Goal: Task Accomplishment & Management: Manage account settings

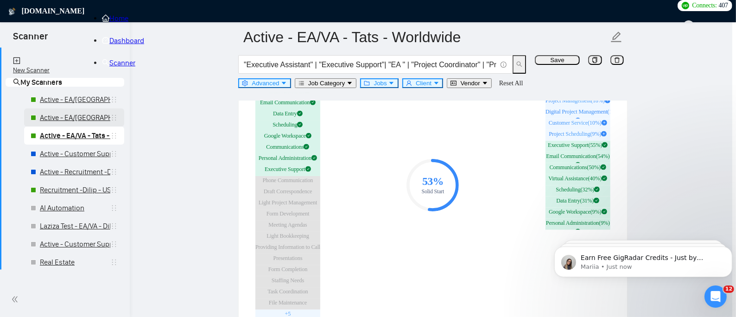
click at [66, 120] on link "Active - EA/[GEOGRAPHIC_DATA] - Dilip - Global" at bounding box center [75, 117] width 70 height 9
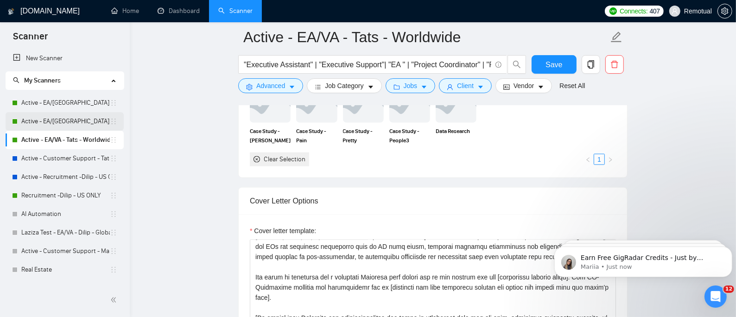
click at [66, 120] on link "Active - EA/[GEOGRAPHIC_DATA] - Dilip - Global" at bounding box center [65, 121] width 88 height 19
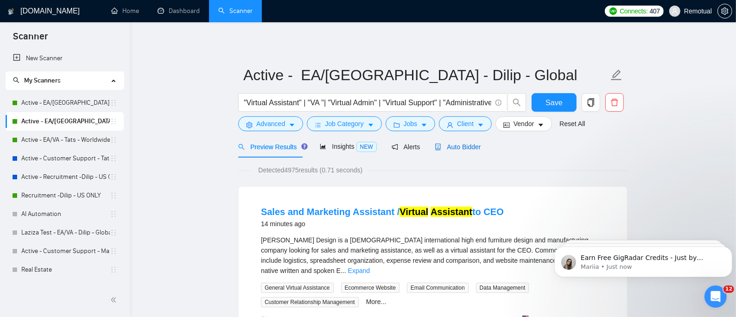
click at [458, 147] on span "Auto Bidder" at bounding box center [458, 146] width 46 height 7
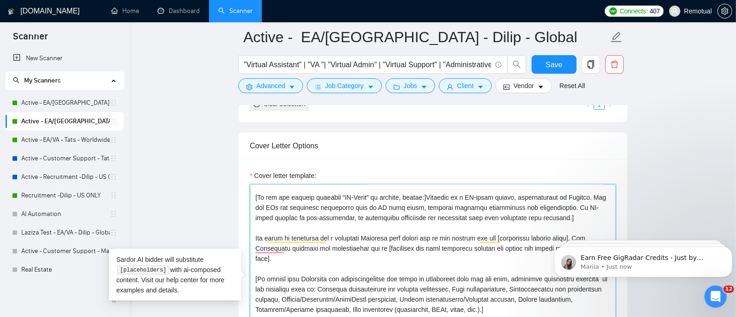
drag, startPoint x: 609, startPoint y: 209, endPoint x: 74, endPoint y: 7, distance: 572.5
click at [266, 242] on textarea "Cover letter template:" at bounding box center [433, 288] width 366 height 209
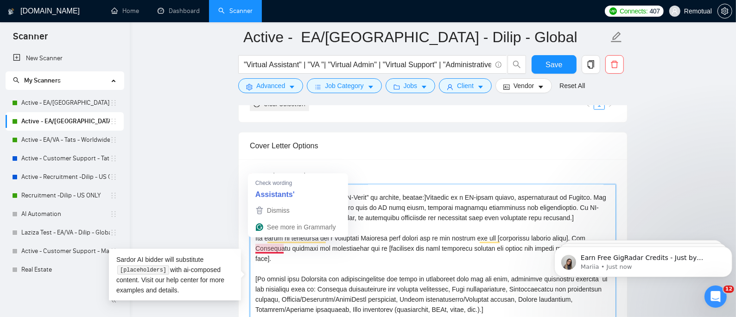
click at [253, 242] on textarea "Cover letter template:" at bounding box center [433, 288] width 366 height 209
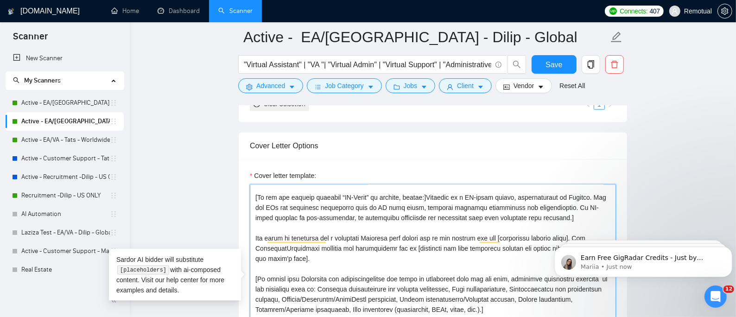
type textarea "[Lorem ips dolors am cons ad elitsed, doeiu tempo incid utlabore etd magnaaliqu…"
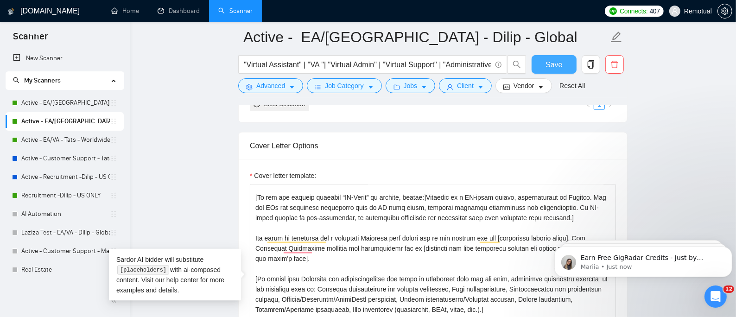
click at [547, 68] on span "Save" at bounding box center [553, 65] width 17 height 12
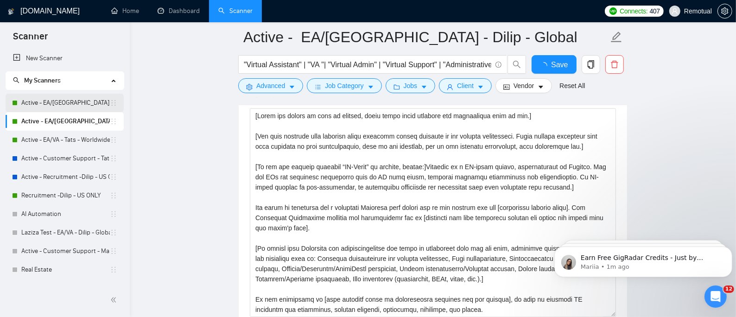
click at [65, 103] on link "Active - EA/[GEOGRAPHIC_DATA] - Dilip - U.S" at bounding box center [65, 103] width 88 height 19
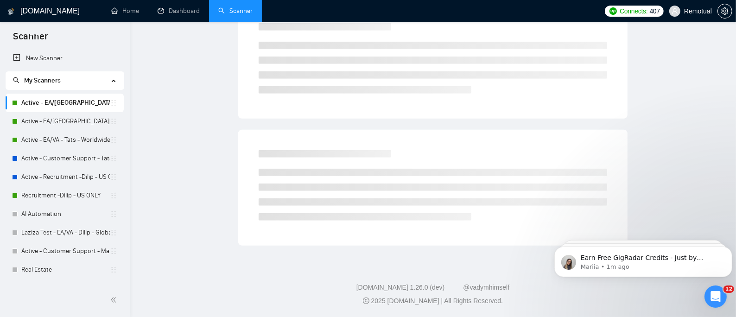
scroll to position [21, 0]
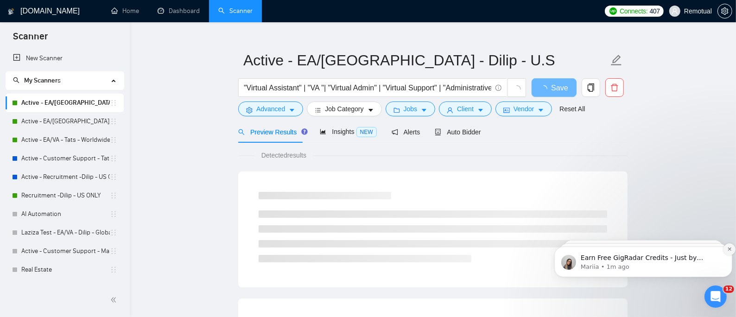
click at [728, 251] on icon "Dismiss notification" at bounding box center [729, 248] width 5 height 5
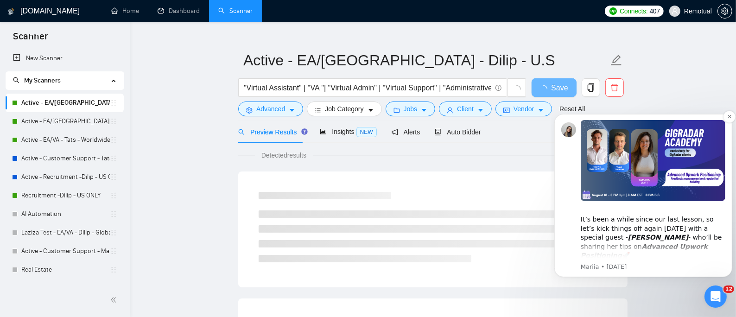
click at [661, 230] on div "​It’s been a while since our last lesson, so let’s kick things off again [DATE]…" at bounding box center [652, 232] width 145 height 55
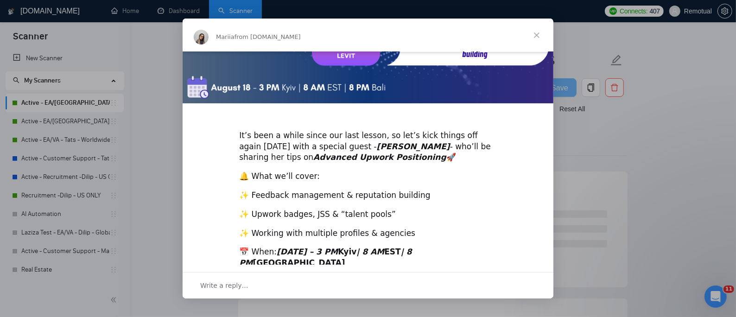
scroll to position [210, 0]
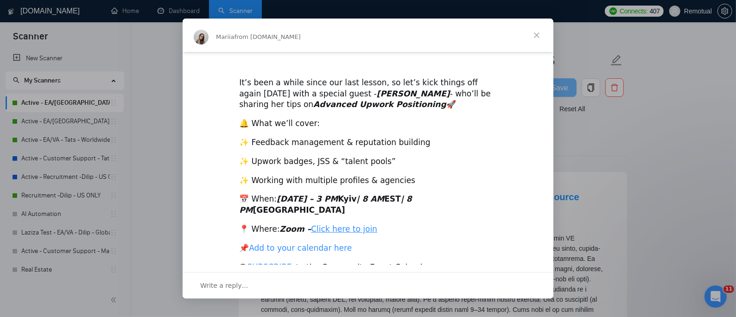
click at [284, 243] on link "Add to your calendar here" at bounding box center [300, 247] width 103 height 9
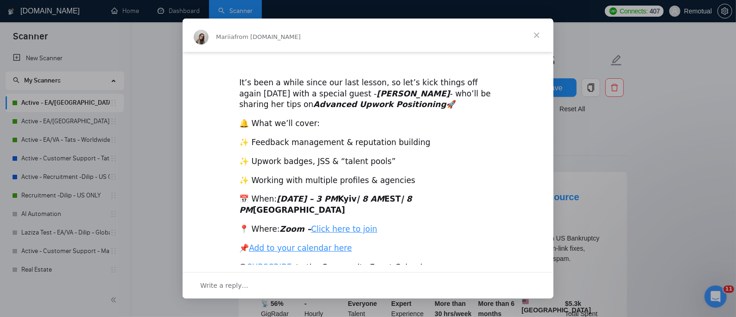
scroll to position [0, 0]
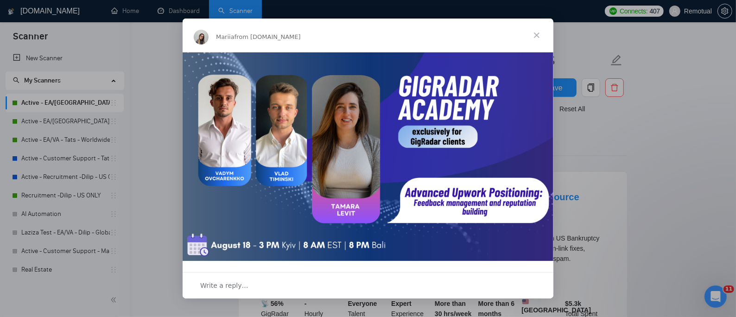
click at [530, 36] on span "Close" at bounding box center [536, 35] width 33 height 33
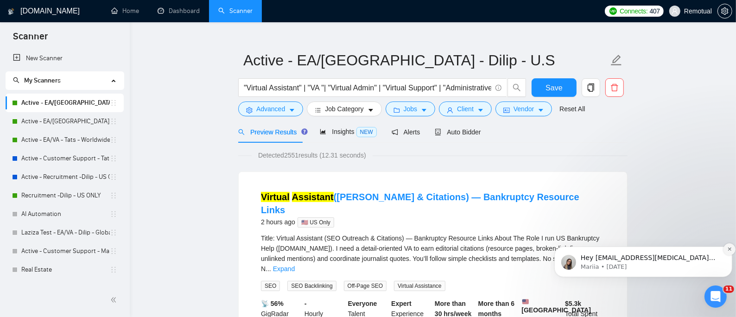
click at [727, 249] on icon "Dismiss notification" at bounding box center [729, 248] width 5 height 5
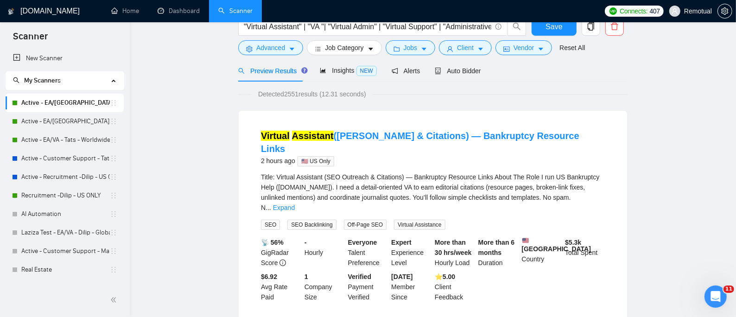
scroll to position [21, 0]
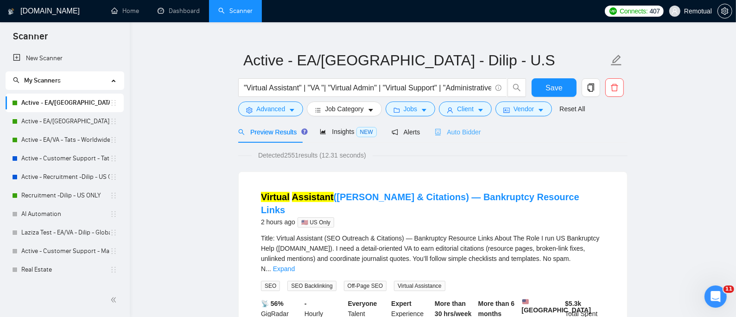
click at [454, 121] on div "Auto Bidder" at bounding box center [458, 132] width 46 height 22
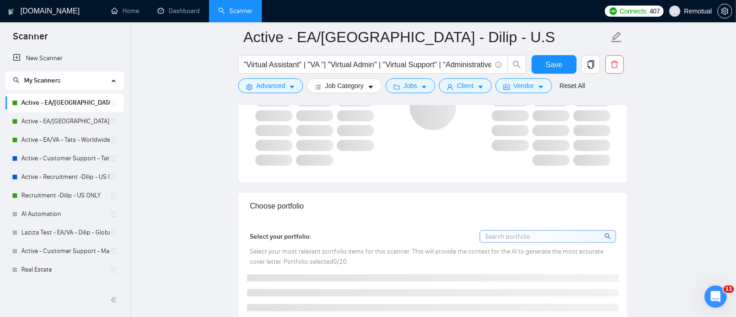
scroll to position [1010, 0]
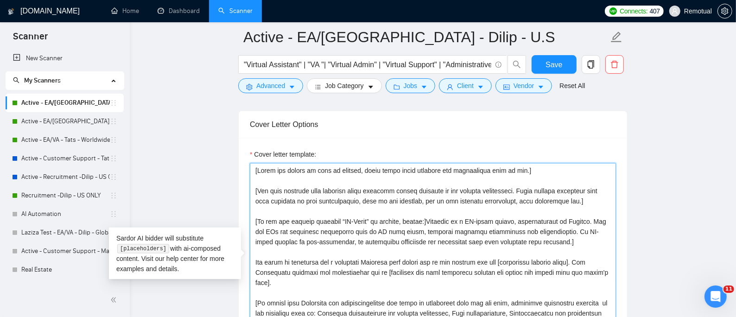
drag, startPoint x: 294, startPoint y: 223, endPoint x: 348, endPoint y: 226, distance: 54.3
click at [348, 226] on textarea "Cover letter template:" at bounding box center [433, 267] width 366 height 209
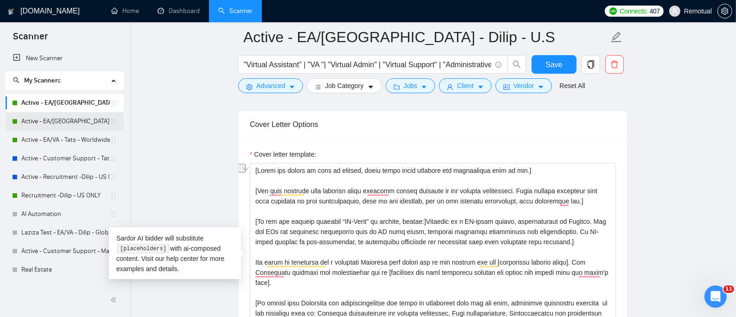
click at [75, 126] on link "Active - EA/[GEOGRAPHIC_DATA] - Dilip - Global" at bounding box center [65, 121] width 88 height 19
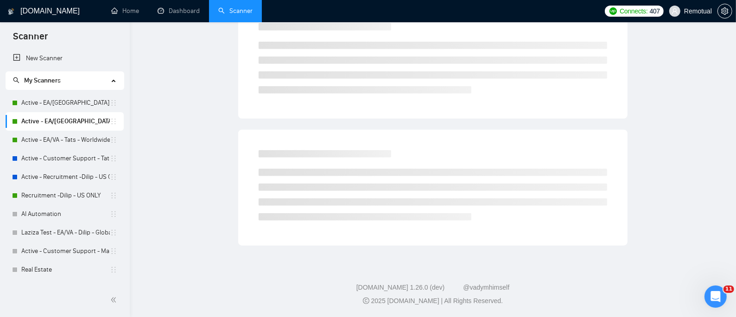
scroll to position [21, 0]
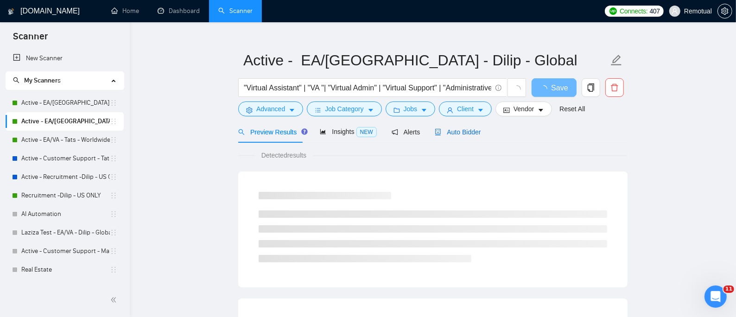
click at [470, 128] on span "Auto Bidder" at bounding box center [458, 131] width 46 height 7
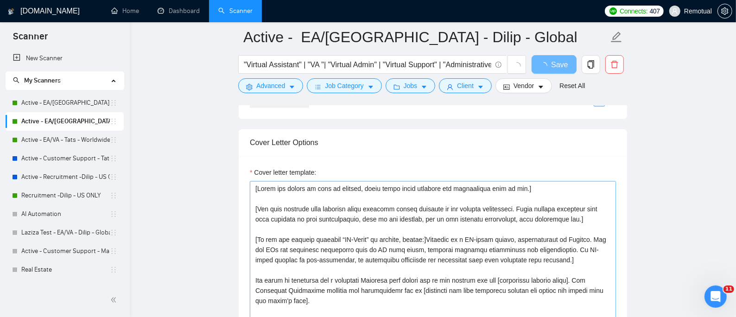
scroll to position [948, 0]
click at [51, 155] on link "Active - Customer Support - Tats - U.S" at bounding box center [65, 158] width 88 height 19
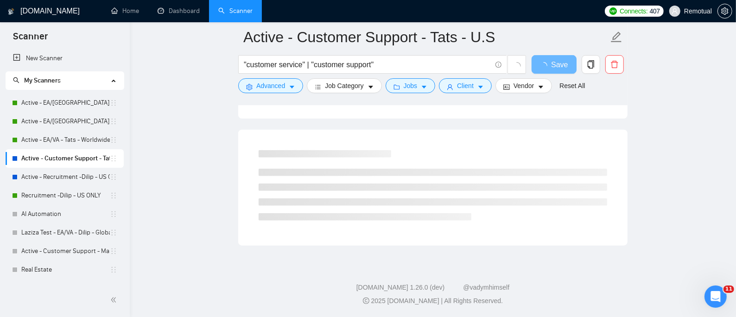
scroll to position [571, 0]
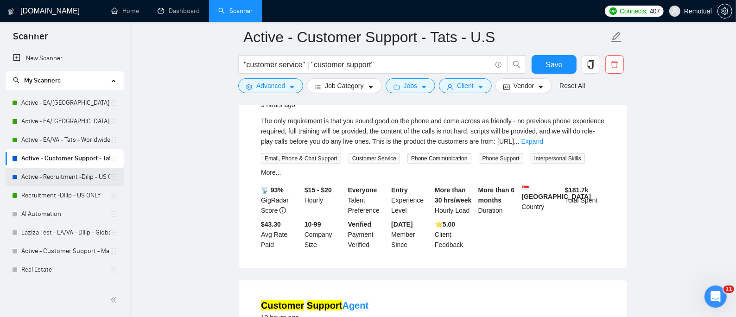
click at [78, 179] on link "Active - Recruitment -Dilip - US General" at bounding box center [65, 177] width 88 height 19
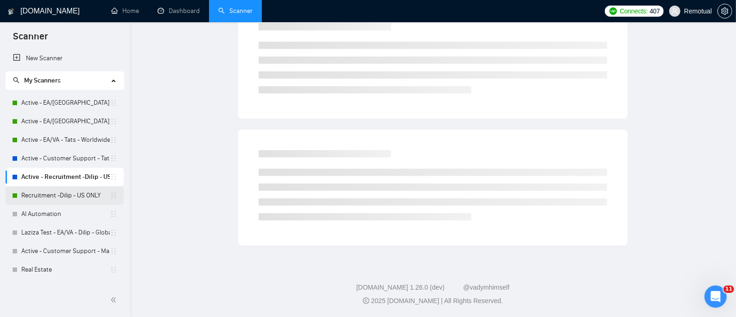
scroll to position [21, 0]
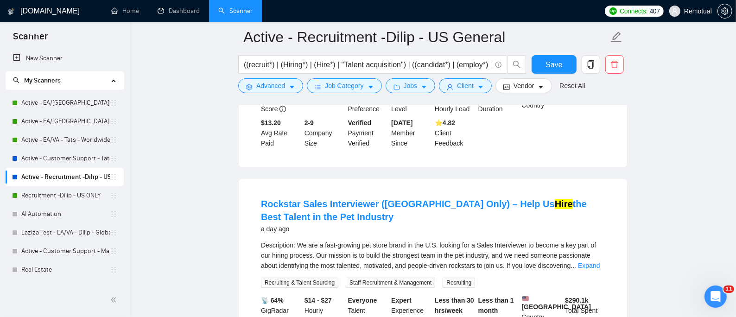
scroll to position [2112, 0]
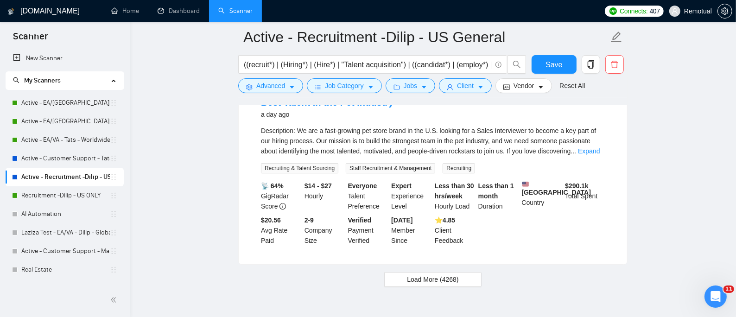
click at [49, 189] on link "Recruitment -Dilip - US ONLY" at bounding box center [65, 195] width 88 height 19
